Goal: Task Accomplishment & Management: Complete application form

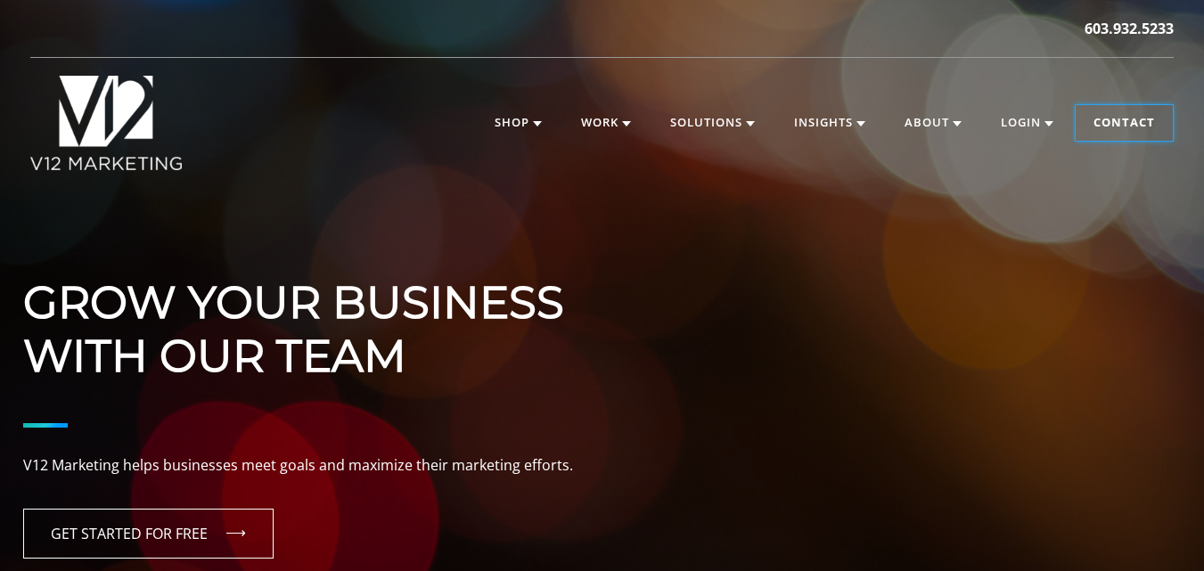
click at [1107, 119] on link "Contact" at bounding box center [1123, 123] width 97 height 36
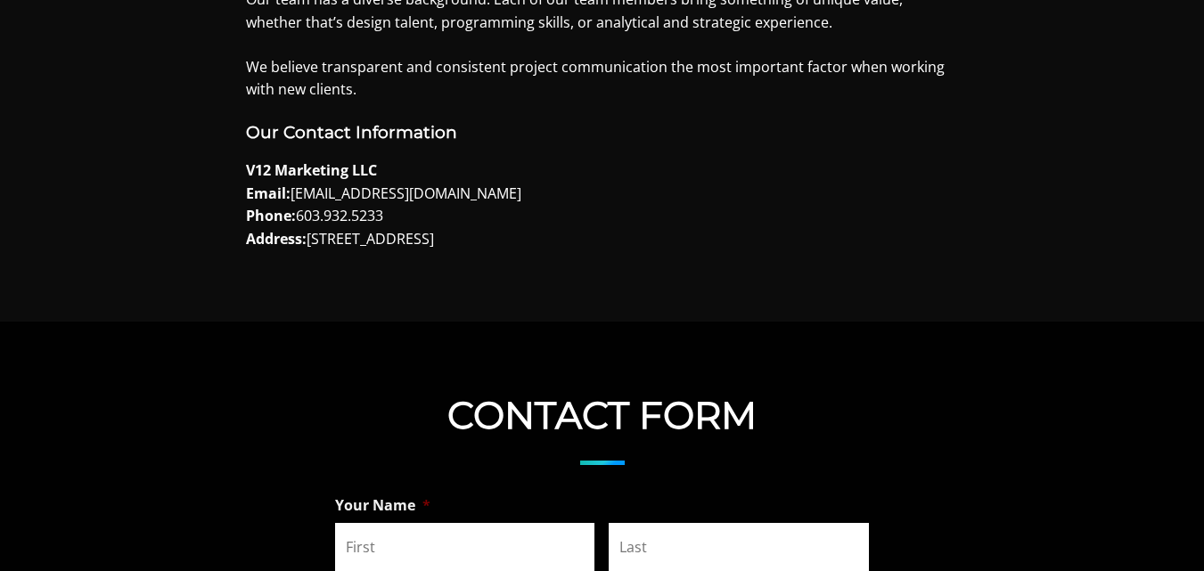
scroll to position [980, 0]
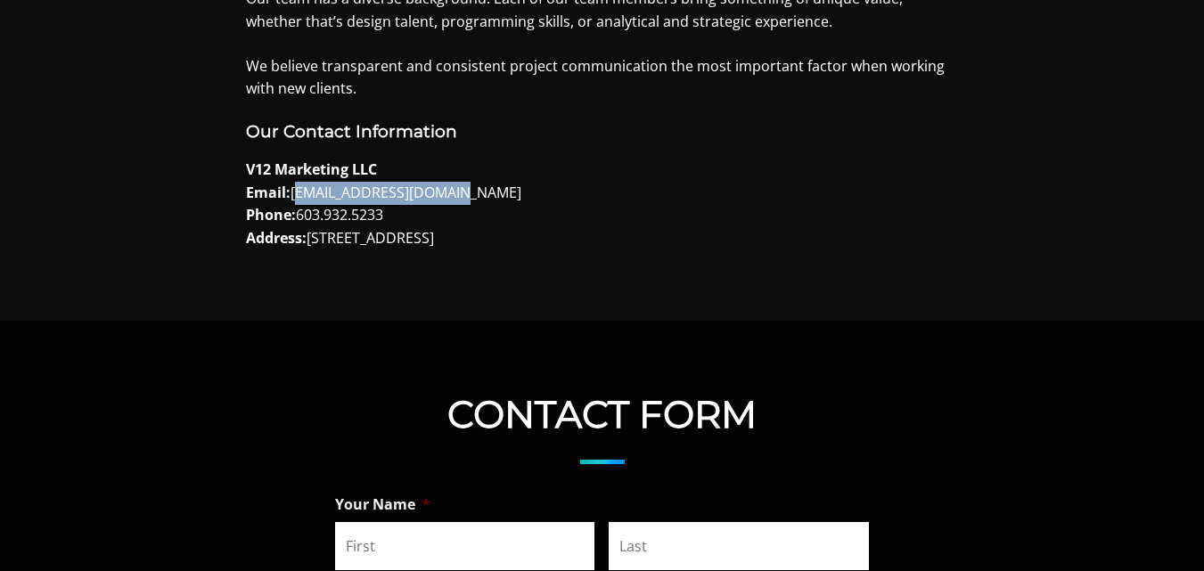
drag, startPoint x: 458, startPoint y: 199, endPoint x: 392, endPoint y: 199, distance: 65.9
click at [305, 187] on p "V12 Marketing LLC Email: [EMAIL_ADDRESS][DOMAIN_NAME] Phone: [PHONE_NUMBER] Add…" at bounding box center [602, 204] width 713 height 91
click at [511, 183] on p "V12 Marketing LLC Email: [EMAIL_ADDRESS][DOMAIN_NAME] Phone: [PHONE_NUMBER] Add…" at bounding box center [602, 204] width 713 height 91
drag, startPoint x: 441, startPoint y: 194, endPoint x: 295, endPoint y: 190, distance: 146.2
click at [295, 190] on p "V12 Marketing LLC Email: [EMAIL_ADDRESS][DOMAIN_NAME] Phone: [PHONE_NUMBER] Add…" at bounding box center [602, 204] width 713 height 91
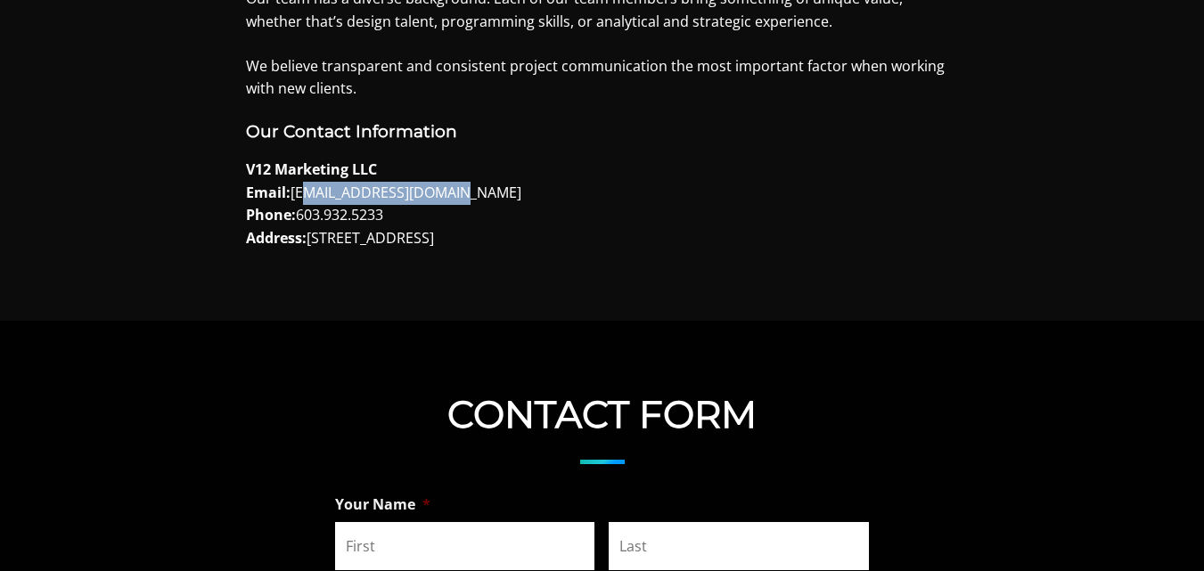
copy p "[EMAIL_ADDRESS][DOMAIN_NAME]"
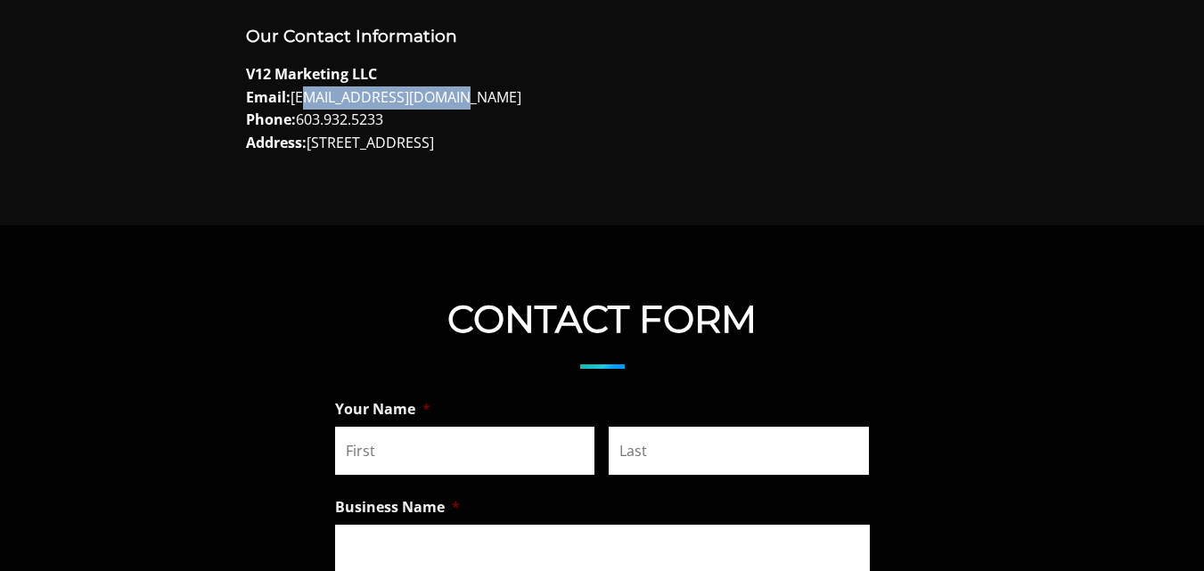
scroll to position [1247, 0]
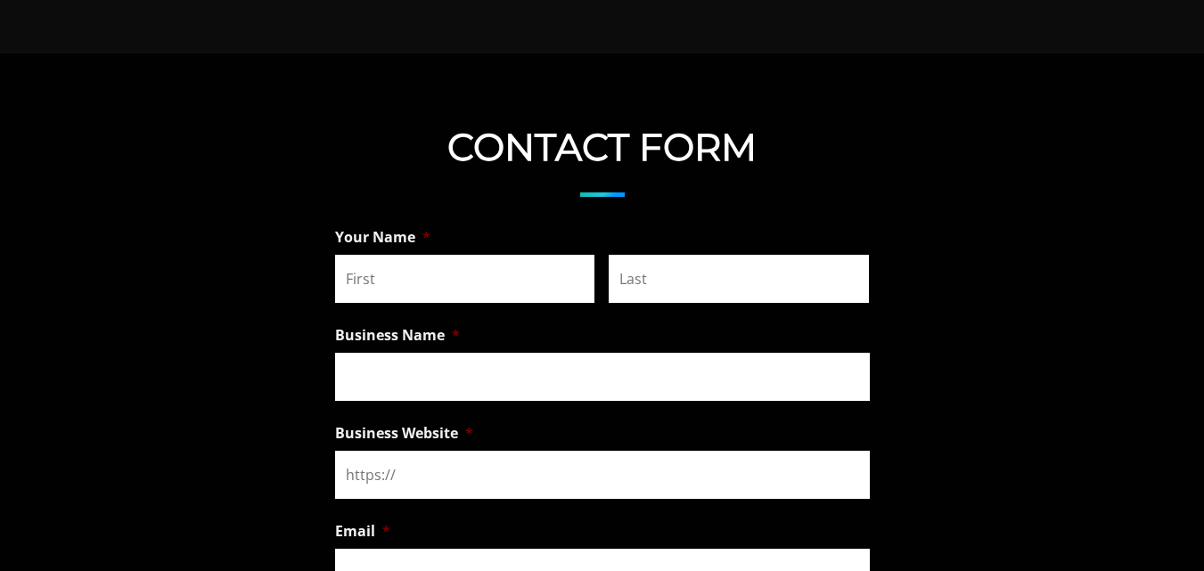
click at [435, 275] on input "First" at bounding box center [465, 279] width 260 height 48
type input "[PERSON_NAME]"
click at [732, 293] on input "Last" at bounding box center [739, 279] width 260 height 48
type input "Mehta"
click at [485, 374] on input "Business Name *" at bounding box center [602, 377] width 535 height 48
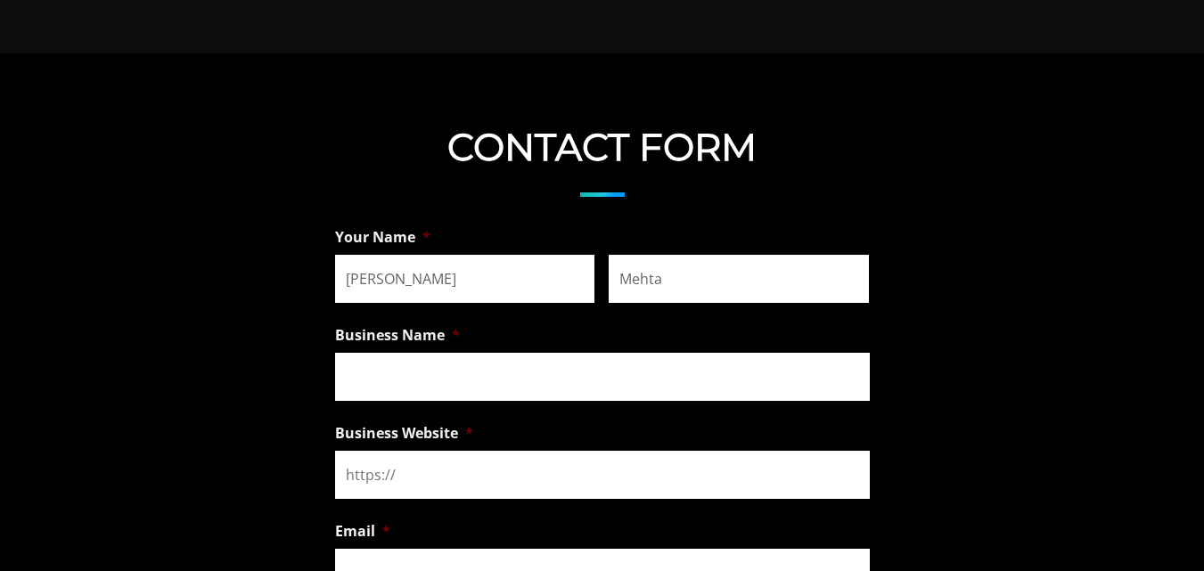
paste input "bay20 software consultancy services"
type input "bay20 software consultancy services"
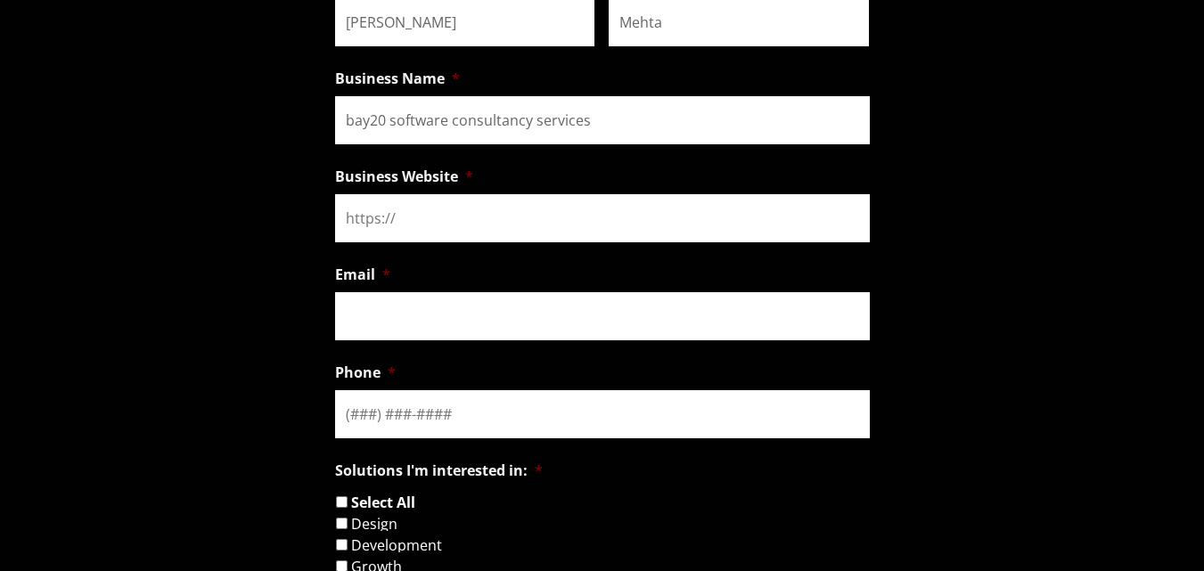
scroll to position [1515, 0]
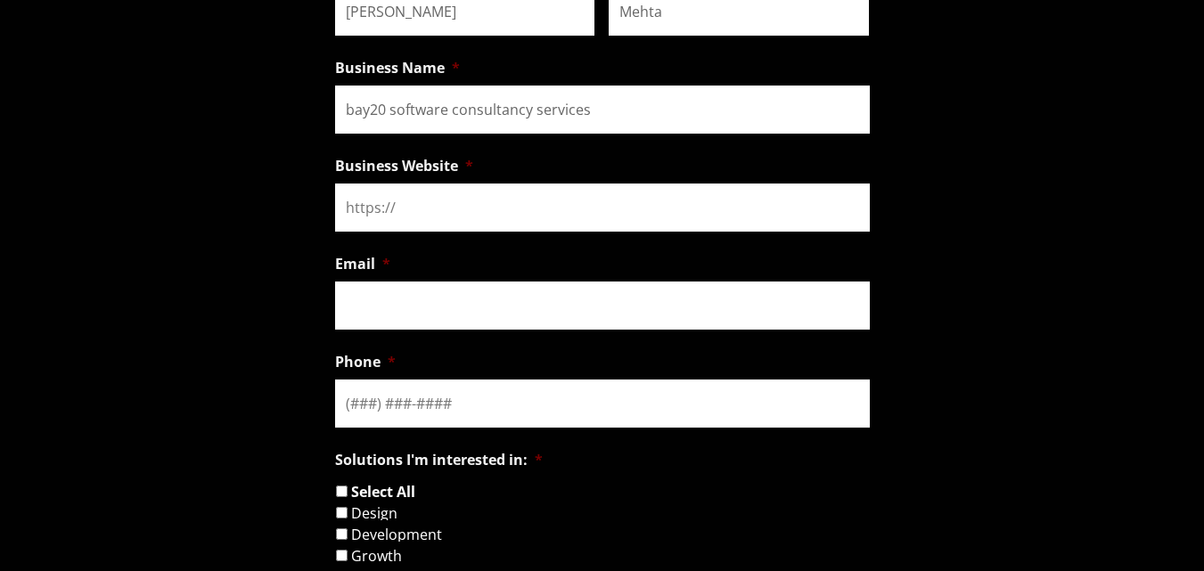
paste input "[URL][DOMAIN_NAME]"
type input "[URL][DOMAIN_NAME]"
click at [398, 306] on input "Email *" at bounding box center [602, 306] width 535 height 48
type input "[EMAIL_ADDRESS][DOMAIN_NAME]"
type input "[PHONE_NUMBER]"
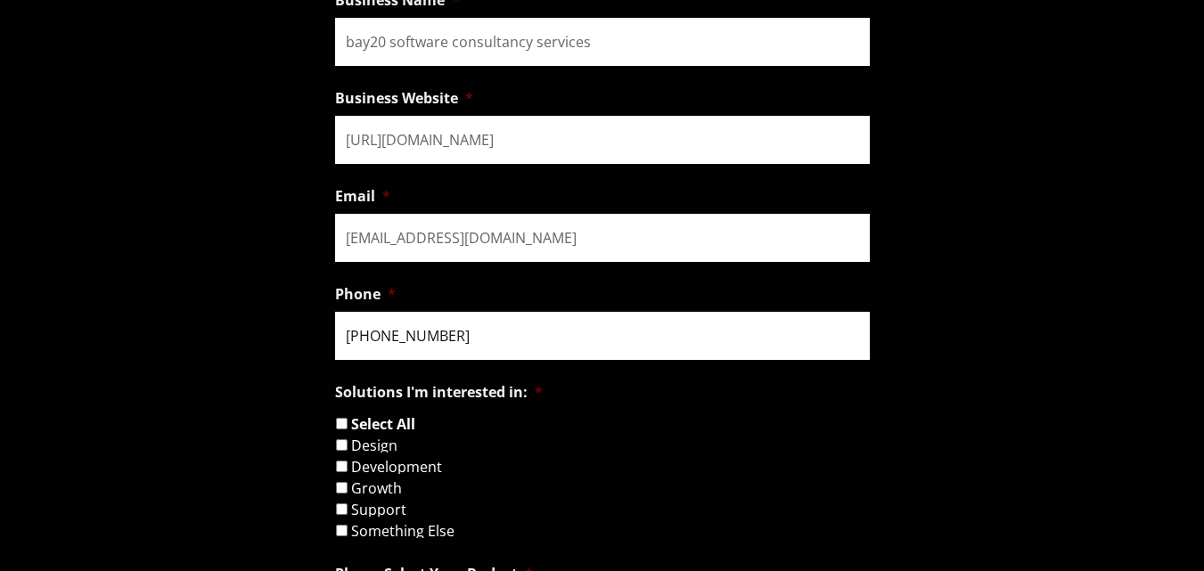
scroll to position [1693, 0]
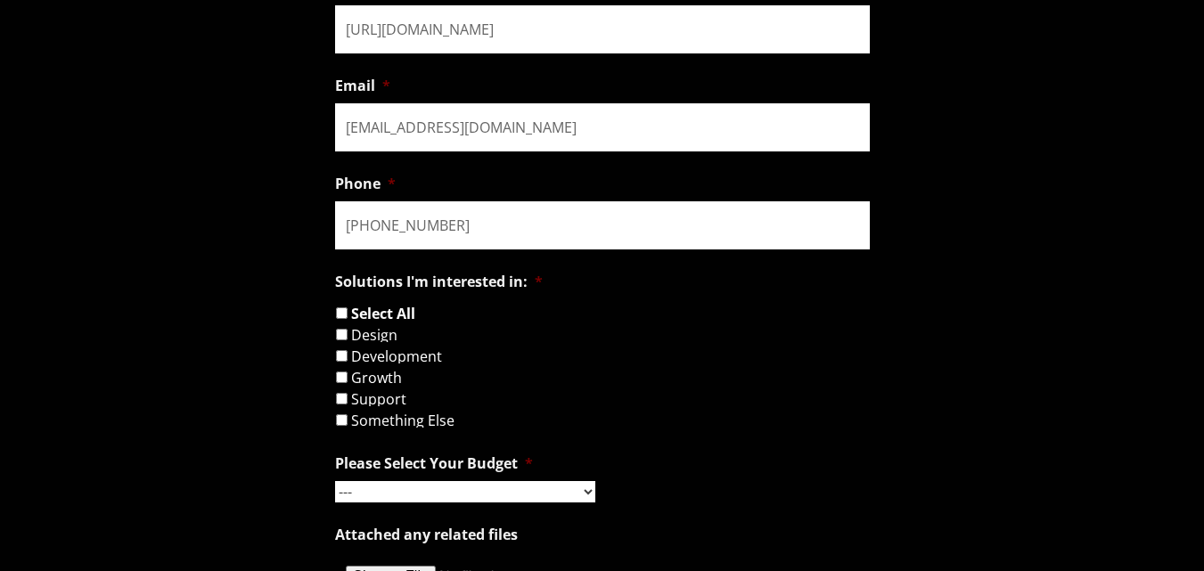
click at [342, 334] on input "Design" at bounding box center [342, 335] width 12 height 12
checkbox input "true"
click at [342, 357] on input "Development" at bounding box center [342, 356] width 12 height 12
checkbox input "true"
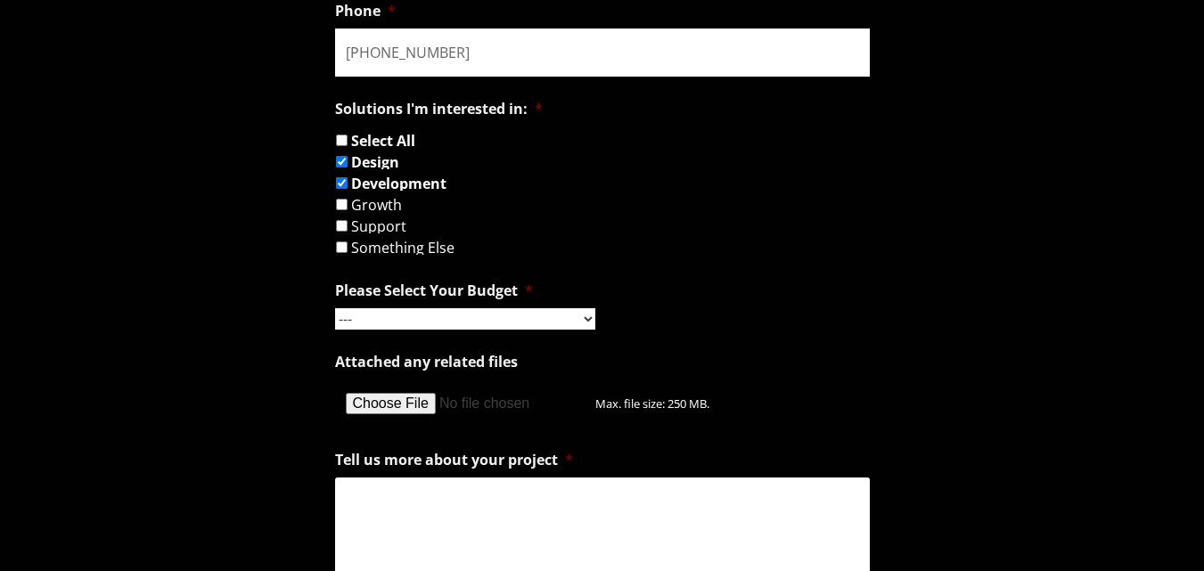
scroll to position [1871, 0]
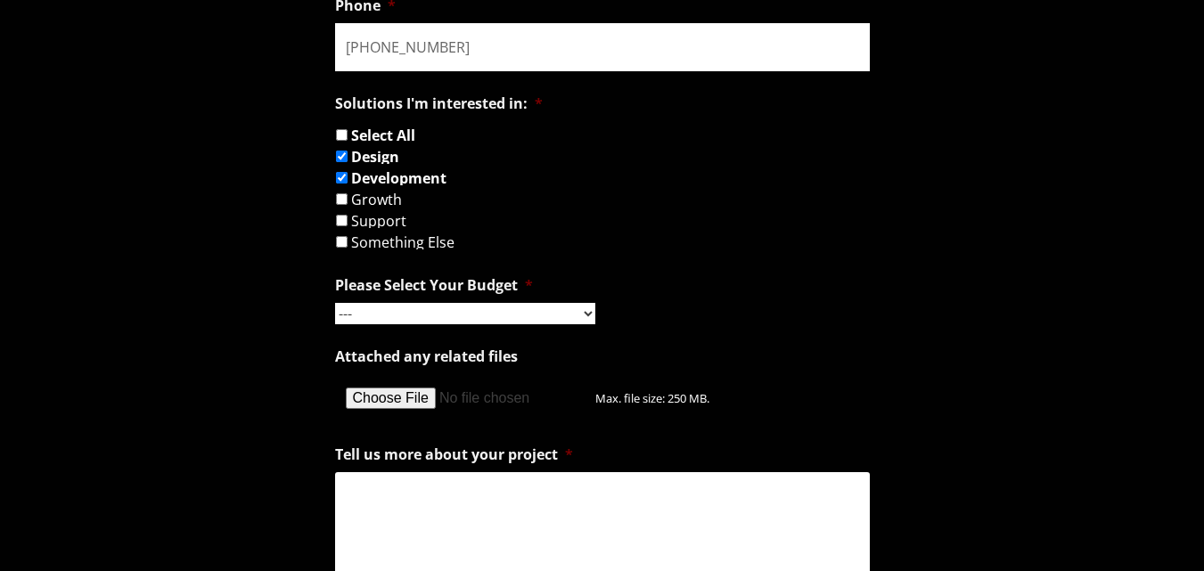
click at [392, 315] on select "--- Hourly Support: $100 / Hour Less than $1,000 $1,000 - $5,000 $5,000 - $20,0…" at bounding box center [465, 313] width 260 height 21
select select "Hourly Support: $100 / Hour"
click at [335, 303] on select "--- Hourly Support: $100 / Hour Less than $1,000 $1,000 - $5,000 $5,000 - $20,0…" at bounding box center [465, 313] width 260 height 21
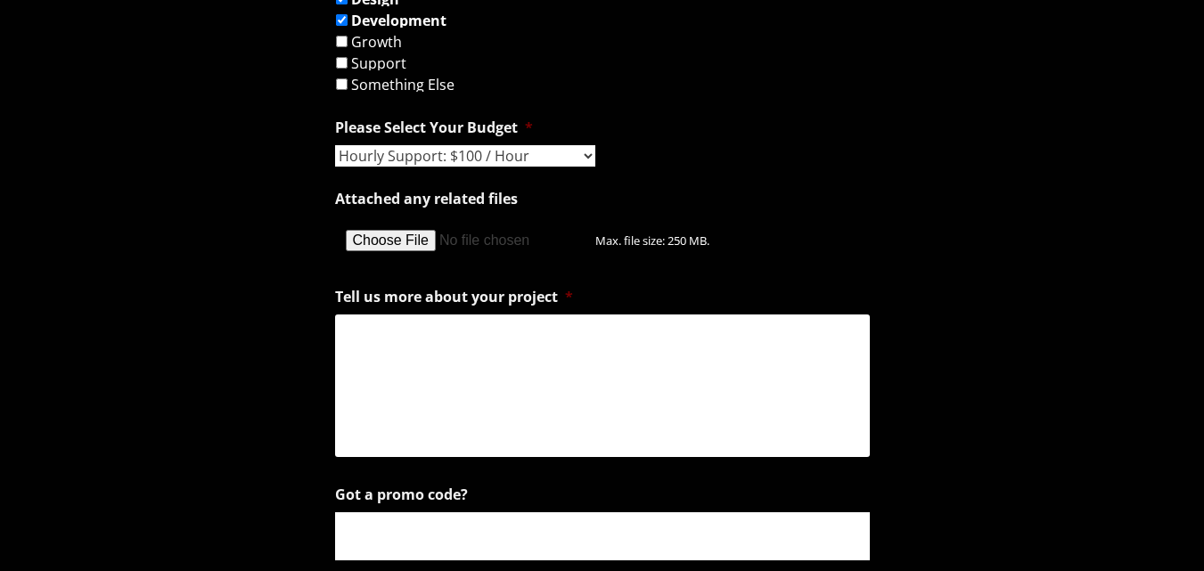
scroll to position [2049, 0]
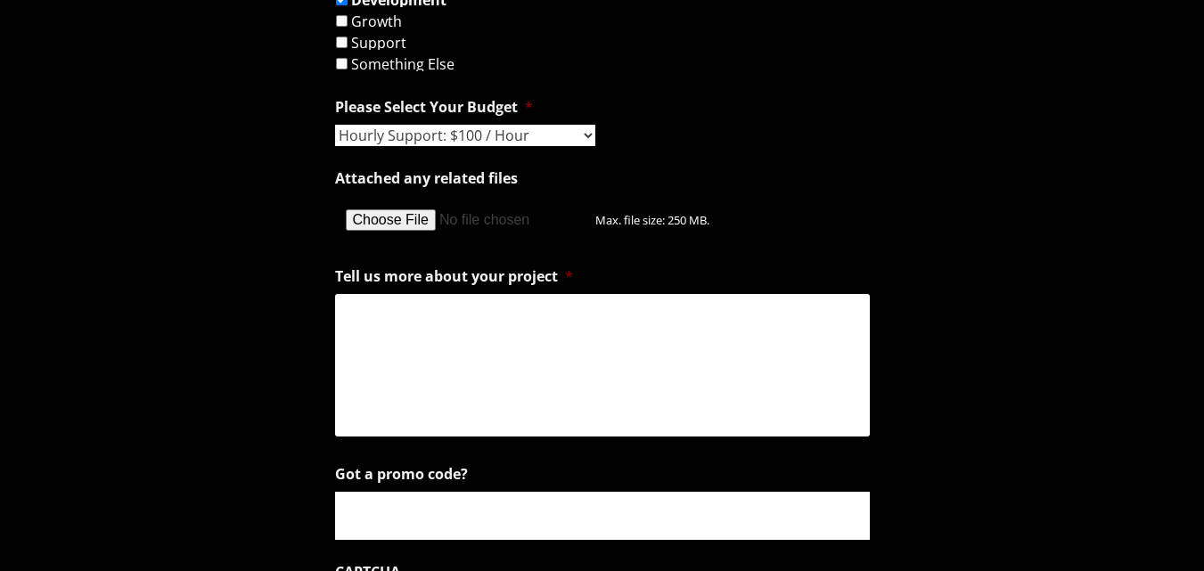
click at [374, 327] on textarea "Tell us more about your project *" at bounding box center [602, 365] width 535 height 143
paste textarea "Hello, I'm here to help you resolve any issues related to your BigCommerce webs…"
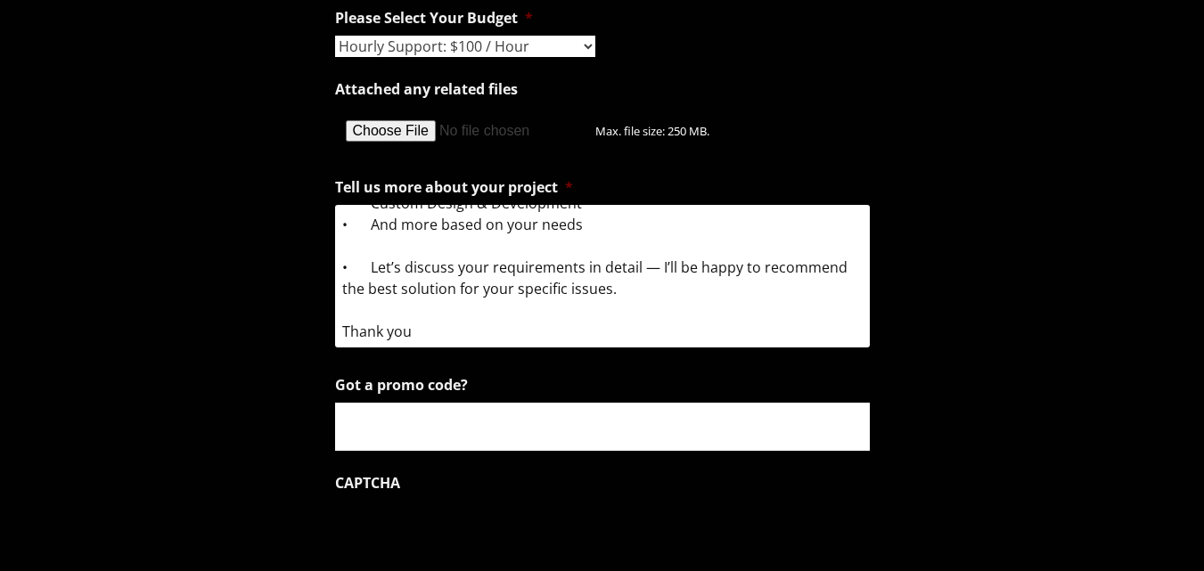
scroll to position [2317, 0]
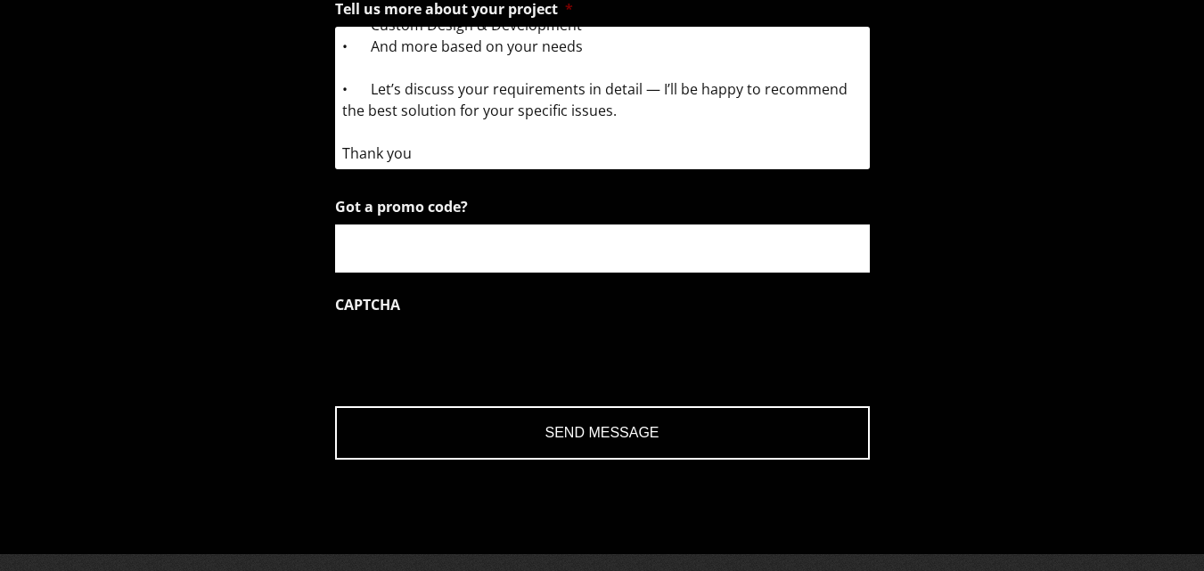
type textarea "Hello, I'm here to help you resolve any issues related to your BigCommerce webs…"
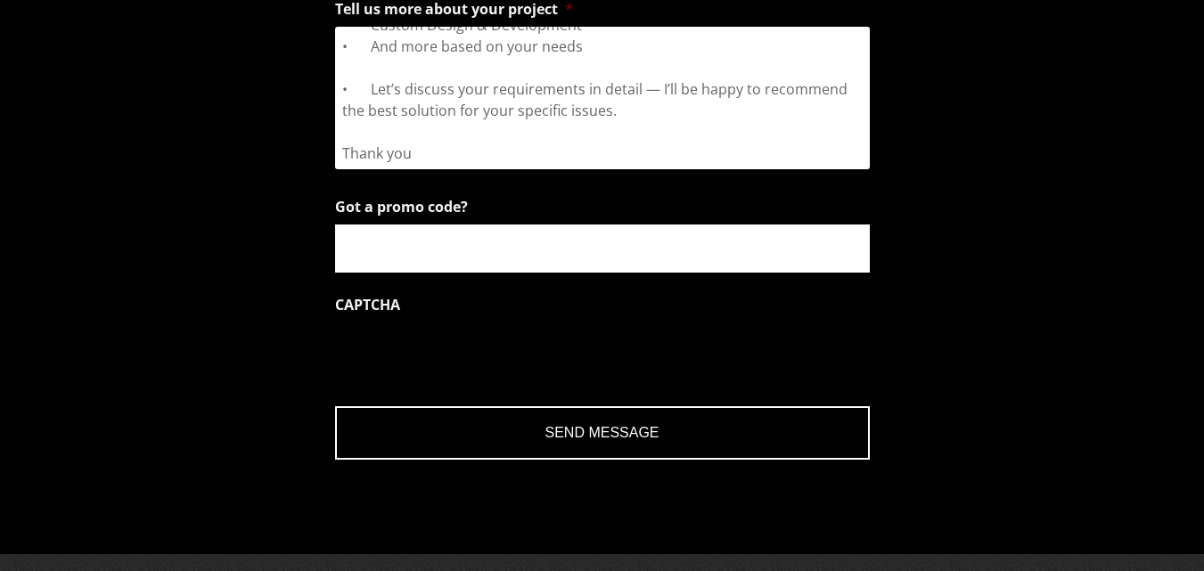
click at [474, 257] on input "Got a promo code?" at bounding box center [602, 249] width 535 height 48
click at [625, 422] on input "Send Message" at bounding box center [602, 432] width 535 height 53
click at [560, 430] on input "Send Message" at bounding box center [602, 432] width 535 height 53
